Goal: Find specific page/section: Find specific page/section

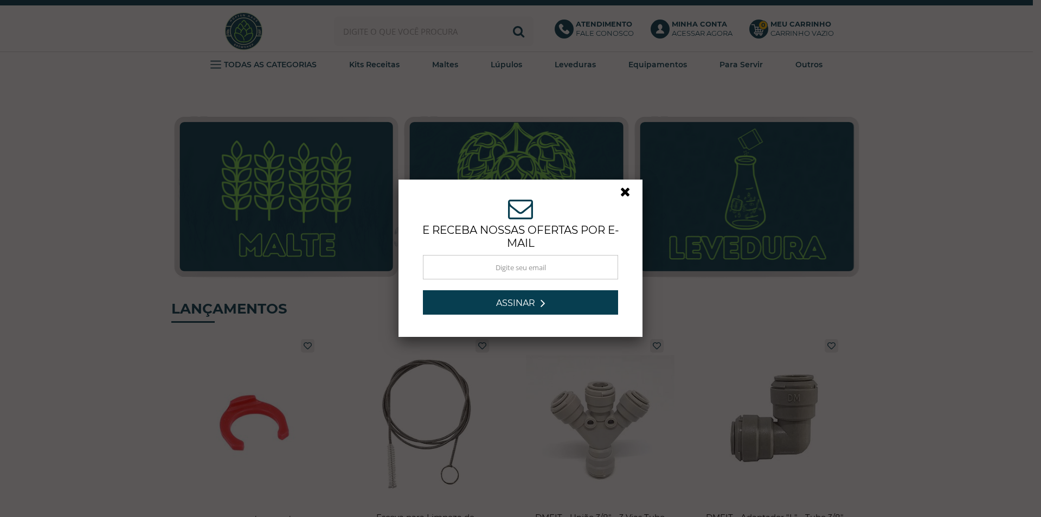
click at [626, 190] on link at bounding box center [630, 195] width 20 height 20
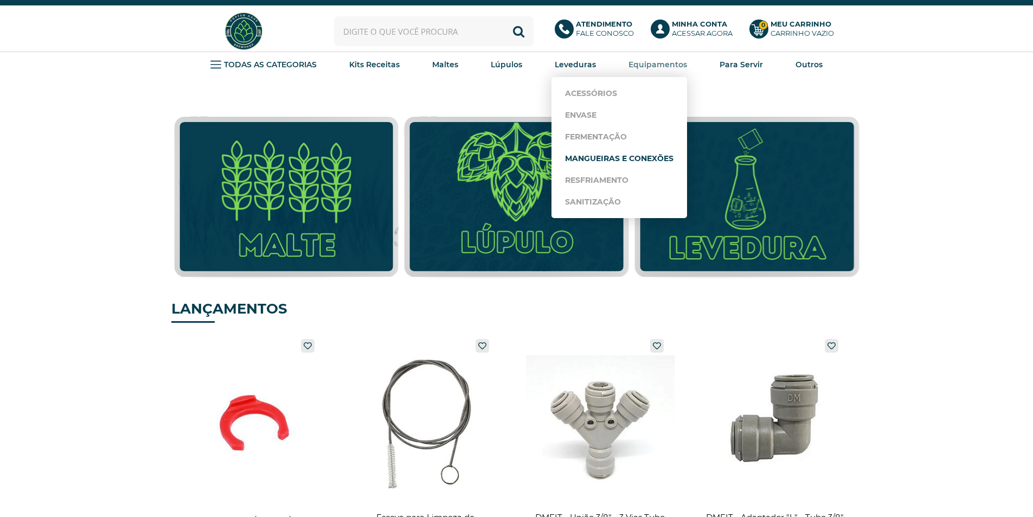
click at [585, 162] on link "Mangueiras e Conexões" at bounding box center [619, 159] width 108 height 22
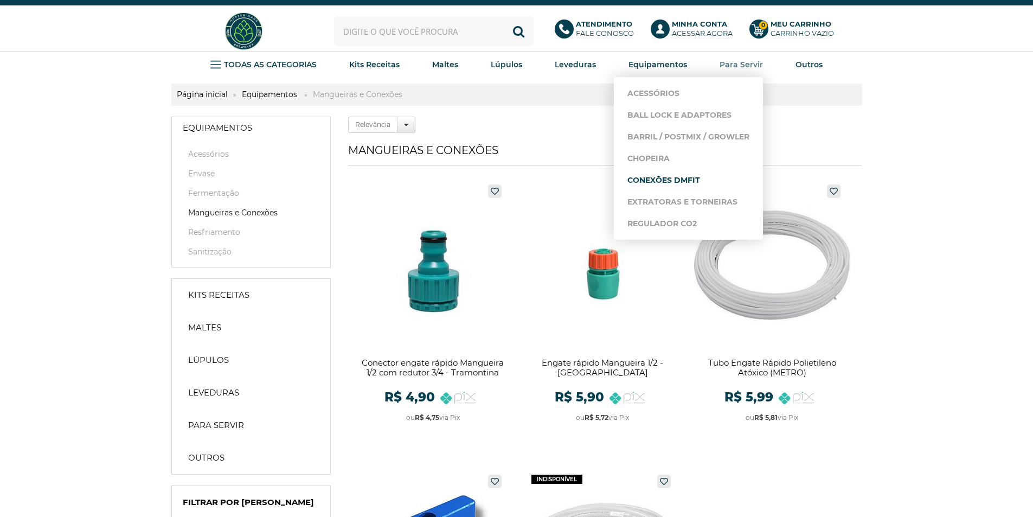
click at [650, 184] on link "Conexões DMFIT" at bounding box center [688, 180] width 122 height 22
